Goal: Download file/media

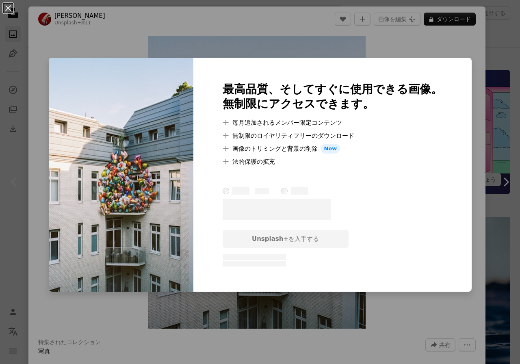
scroll to position [162, 0]
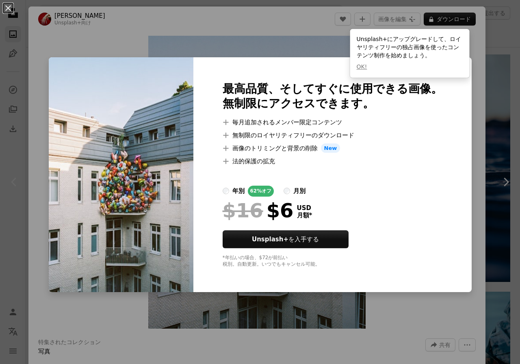
click at [482, 156] on div "An X shape 最高品質、そしてすぐに使用できる画像。 無制限にアクセスできます。 A plus sign 毎月追加されるメンバー限定コンテンツ A p…" at bounding box center [260, 182] width 520 height 364
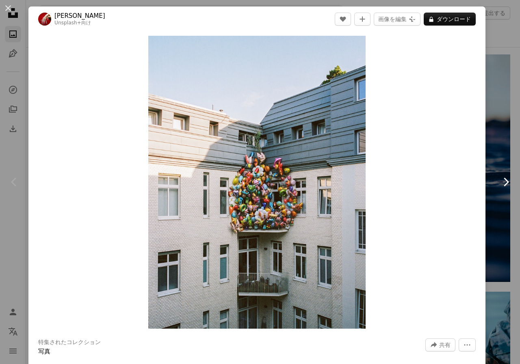
click at [491, 148] on link "Chevron right" at bounding box center [505, 182] width 28 height 78
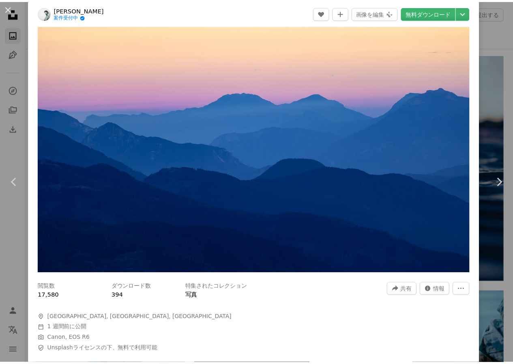
scroll to position [41, 0]
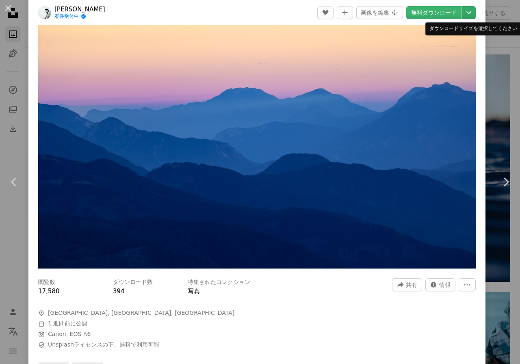
click at [462, 15] on icon "Chevron down" at bounding box center [468, 13] width 13 height 10
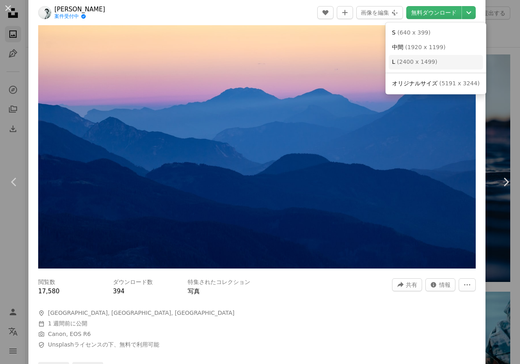
click at [444, 63] on link "L ( 2400 x 1499 )" at bounding box center [435, 62] width 94 height 15
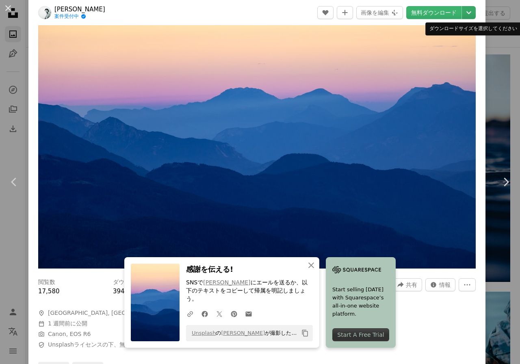
click at [465, 15] on icon "Chevron down" at bounding box center [468, 13] width 13 height 10
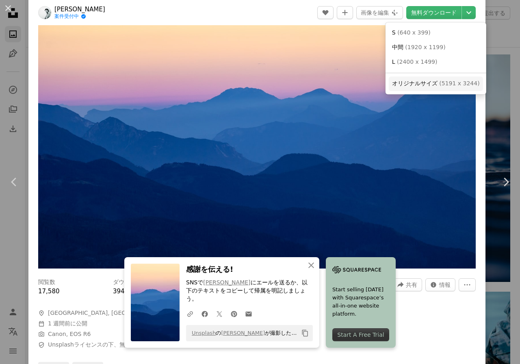
click at [403, 82] on span "オリジナルサイズ" at bounding box center [414, 83] width 45 height 6
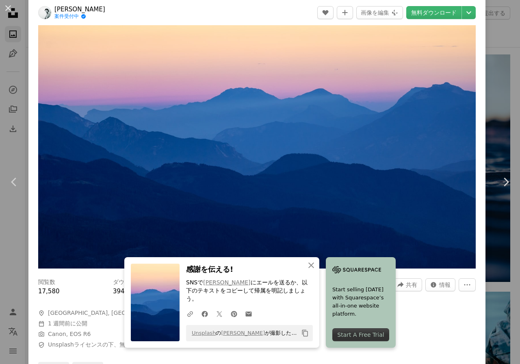
click at [502, 103] on div "An X shape Chevron left Chevron right [PERSON_NAME] 案件受付中 A checkmark inside of…" at bounding box center [260, 182] width 520 height 364
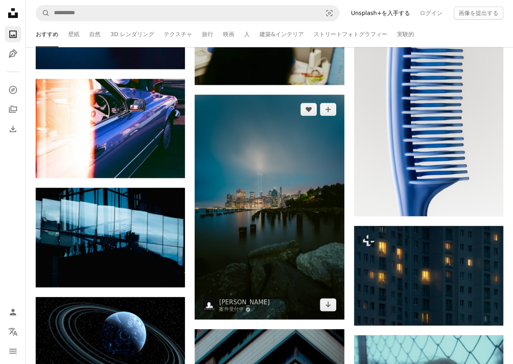
scroll to position [690, 0]
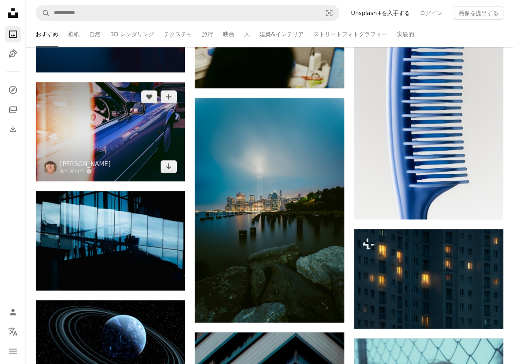
click at [162, 142] on img at bounding box center [110, 131] width 149 height 99
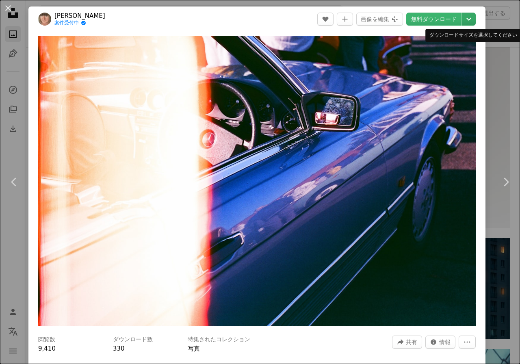
click at [466, 19] on icon "ダウンロードサイズを選択してください" at bounding box center [468, 19] width 5 height 3
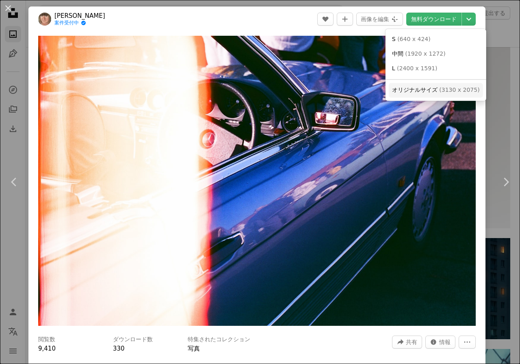
click at [419, 92] on span "オリジナルサイズ" at bounding box center [414, 89] width 45 height 6
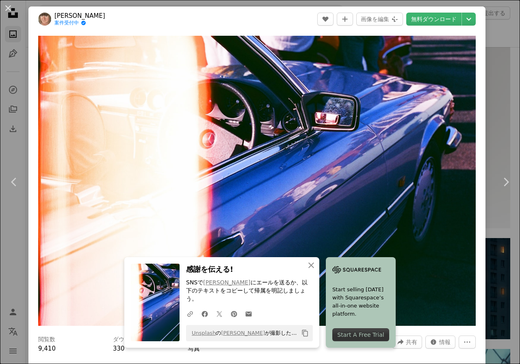
click at [495, 54] on div "An X shape Chevron left Chevron right [PERSON_NAME] 案件受付中 A checkmark inside of…" at bounding box center [260, 182] width 520 height 364
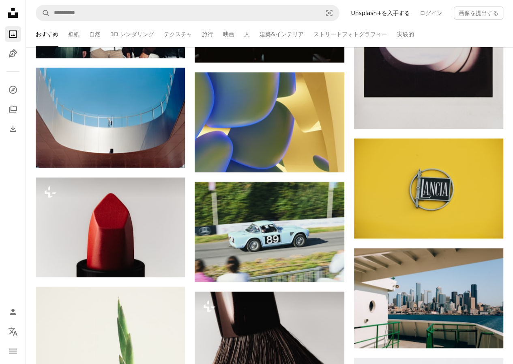
scroll to position [2557, 0]
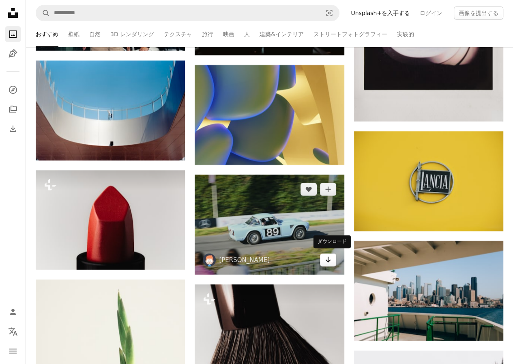
click at [326, 254] on icon "Arrow pointing down" at bounding box center [328, 259] width 6 height 10
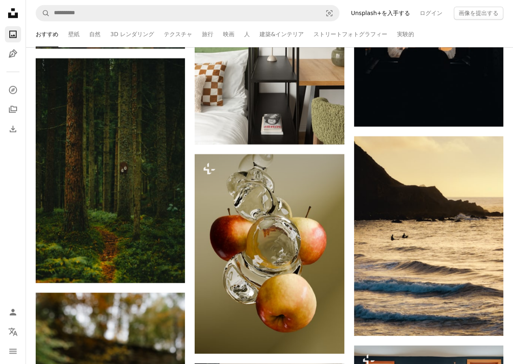
scroll to position [3693, 0]
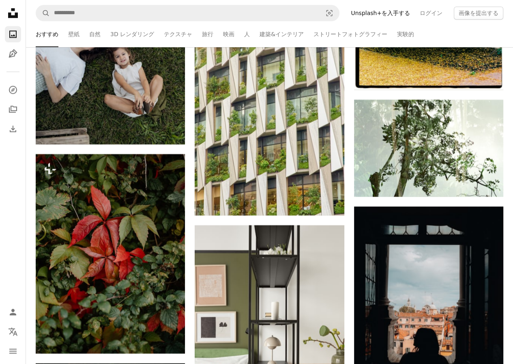
scroll to position [3125, 0]
